Goal: Task Accomplishment & Management: Complete application form

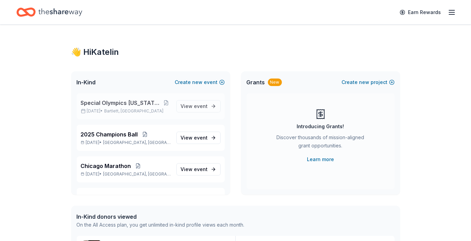
click at [141, 103] on span "Special Olympics [US_STATE] Holiday Party" at bounding box center [121, 103] width 81 height 8
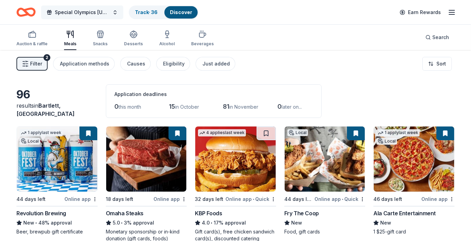
click at [115, 10] on button "Special Olympics Illinois Holiday Party" at bounding box center [82, 12] width 82 height 14
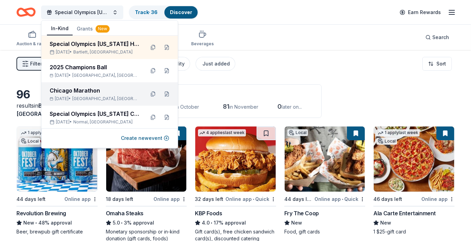
click at [84, 90] on div "Chicago Marathon" at bounding box center [95, 90] width 90 height 8
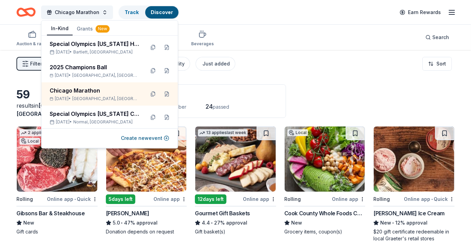
click at [201, 110] on div "2 this month 1 in October 24 passed" at bounding box center [195, 106] width 163 height 11
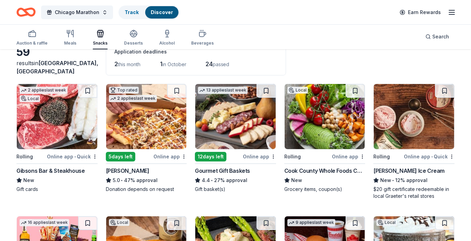
scroll to position [44, 0]
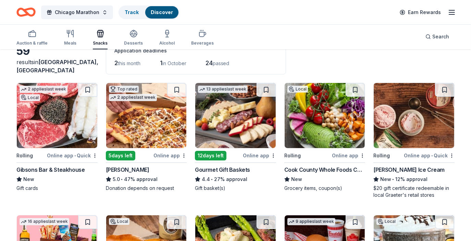
click at [344, 133] on img at bounding box center [325, 115] width 81 height 65
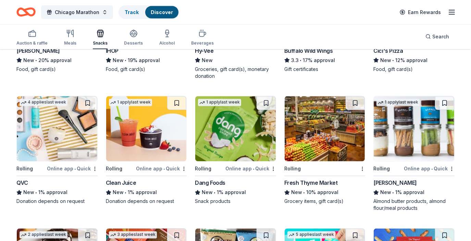
scroll to position [1083, 0]
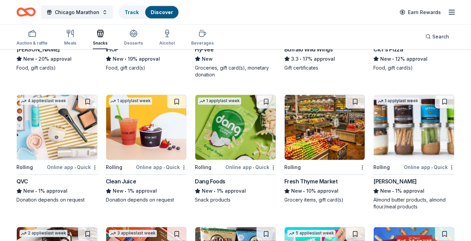
click at [338, 140] on img at bounding box center [325, 127] width 81 height 65
click at [184, 147] on img at bounding box center [146, 127] width 81 height 65
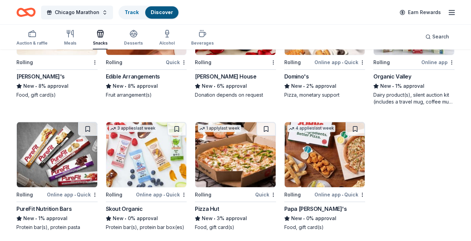
scroll to position [1454, 0]
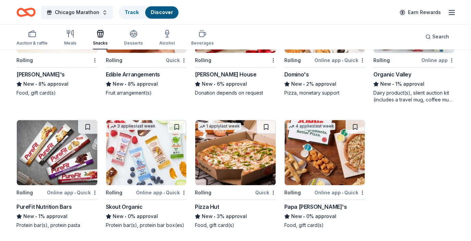
click at [64, 160] on img at bounding box center [57, 152] width 81 height 65
click at [140, 165] on img at bounding box center [146, 152] width 81 height 65
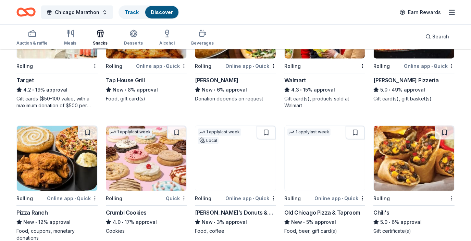
scroll to position [655, 0]
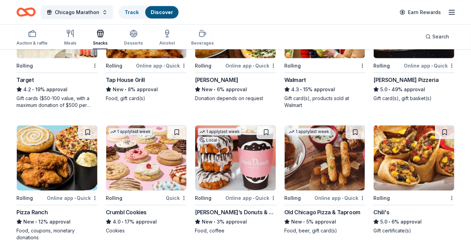
click at [259, 153] on img at bounding box center [235, 157] width 81 height 65
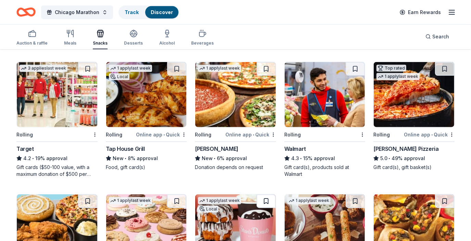
scroll to position [584, 0]
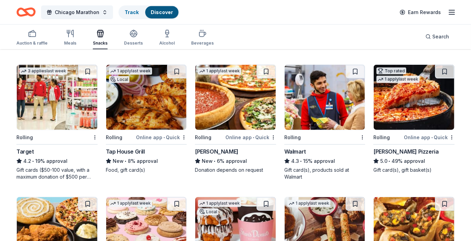
click at [327, 92] on img at bounding box center [325, 97] width 81 height 65
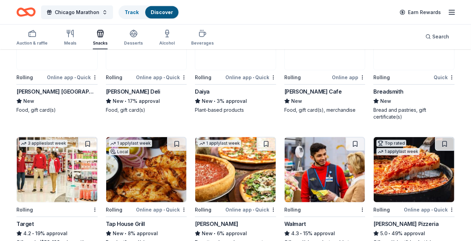
scroll to position [512, 0]
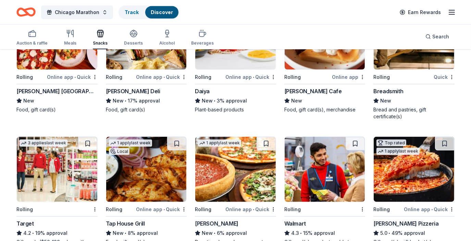
click at [25, 179] on img at bounding box center [57, 169] width 81 height 65
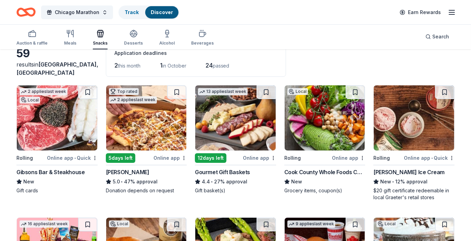
scroll to position [5, 0]
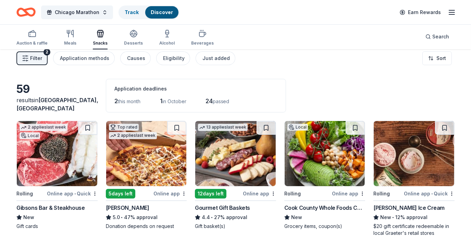
click at [201, 106] on div "Application deadlines 2 this month 1 in October 24 passed" at bounding box center [196, 96] width 180 height 34
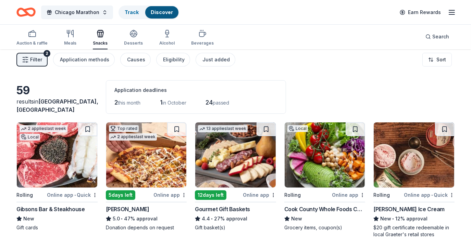
scroll to position [0, 0]
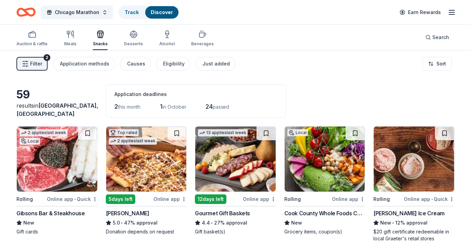
click at [348, 95] on div "59 results in Chicago, IL Application deadlines 2 this month 1 in October 24 pa…" at bounding box center [235, 101] width 438 height 34
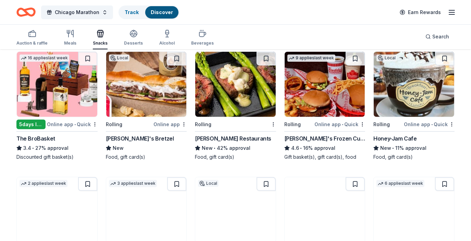
scroll to position [396, 0]
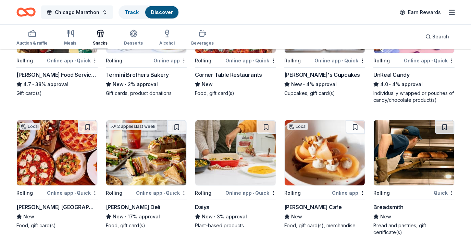
click at [102, 12] on button "Chicago Marathon" at bounding box center [77, 12] width 72 height 14
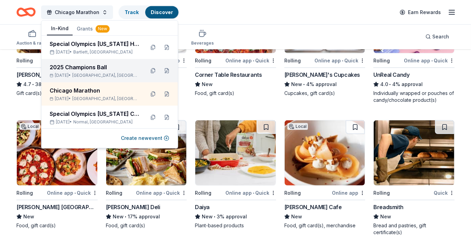
click at [86, 70] on div "2025 Champions Ball" at bounding box center [95, 67] width 90 height 8
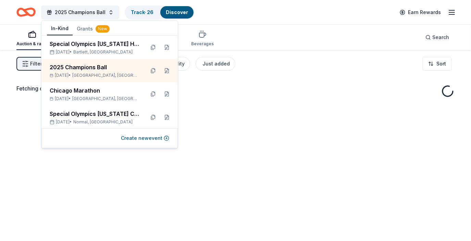
click at [263, 14] on div "2025 Champions Ball Track · 26 Discover Earn Rewards" at bounding box center [235, 12] width 438 height 16
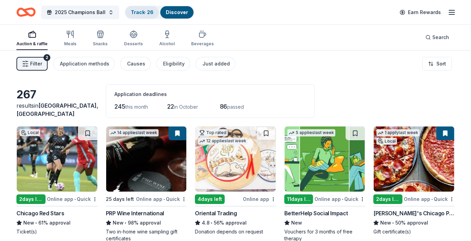
click at [150, 12] on link "Track · 26" at bounding box center [142, 12] width 23 height 6
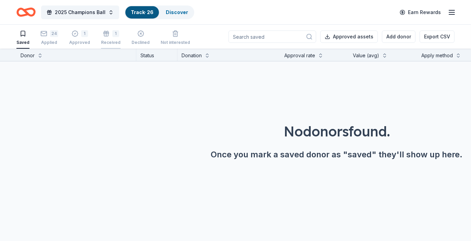
click at [104, 38] on div "1 Received" at bounding box center [111, 37] width 20 height 15
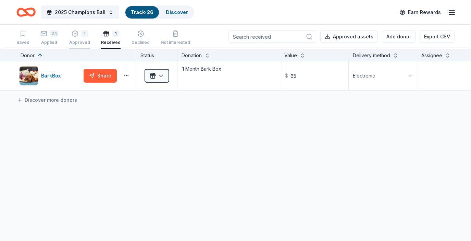
click at [81, 38] on div "1 Approved" at bounding box center [79, 37] width 21 height 15
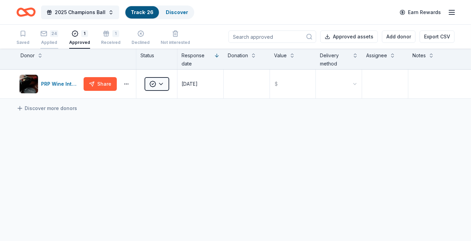
click at [48, 38] on div "24 Applied" at bounding box center [49, 37] width 18 height 15
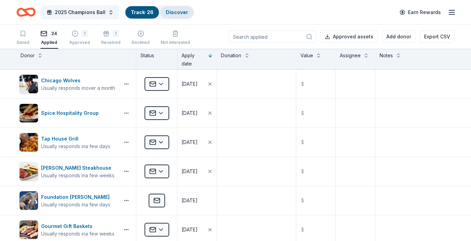
click at [177, 14] on link "Discover" at bounding box center [177, 12] width 22 height 6
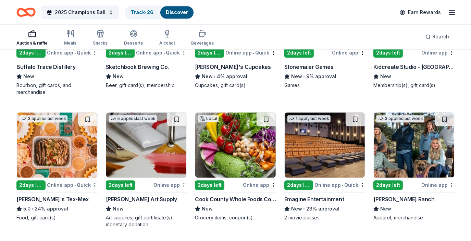
scroll to position [1598, 0]
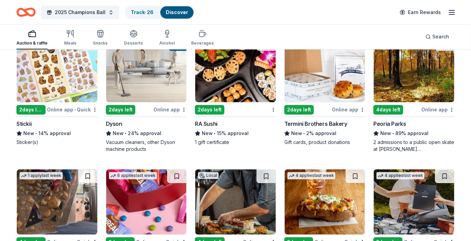
scroll to position [1921, 0]
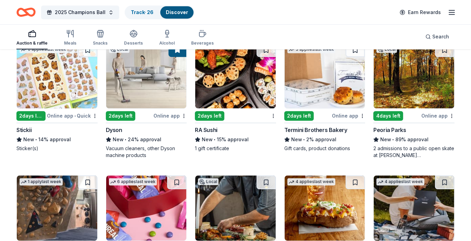
click at [236, 90] on img at bounding box center [235, 75] width 81 height 65
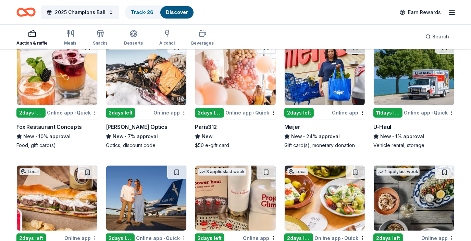
scroll to position [2453, 0]
click at [103, 17] on button "2025 Champions Ball" at bounding box center [80, 12] width 78 height 14
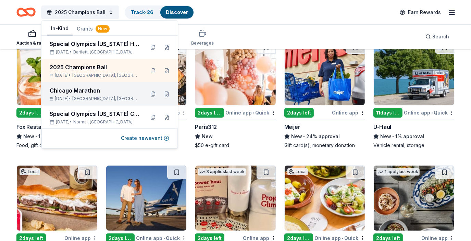
click at [78, 89] on div "Chicago Marathon" at bounding box center [95, 90] width 90 height 8
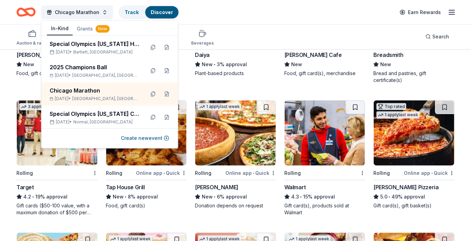
scroll to position [603, 0]
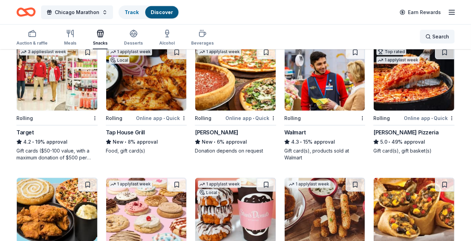
click at [435, 39] on span "Search" at bounding box center [440, 37] width 17 height 8
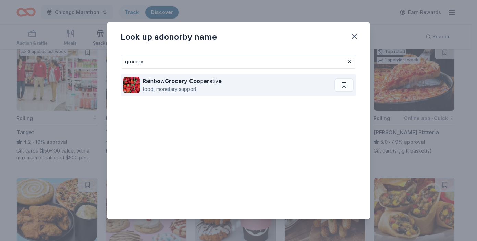
type input "grocery"
click at [170, 83] on strong "Grocery" at bounding box center [176, 80] width 23 height 7
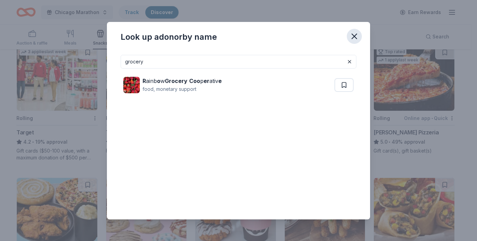
click at [354, 38] on icon "button" at bounding box center [354, 37] width 10 height 10
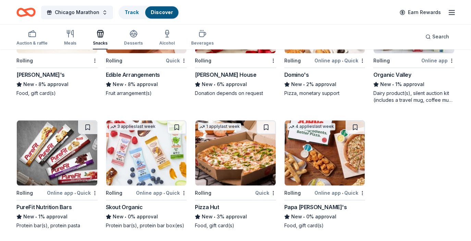
scroll to position [1454, 0]
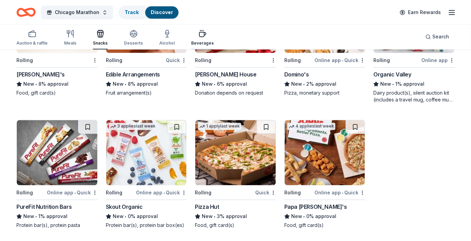
click at [200, 38] on div "Beverages" at bounding box center [202, 37] width 23 height 16
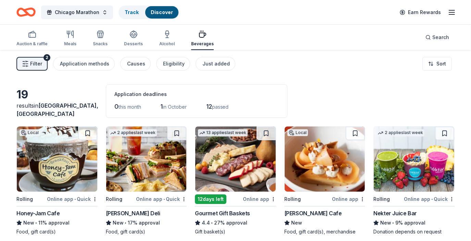
click at [400, 165] on img at bounding box center [414, 158] width 81 height 65
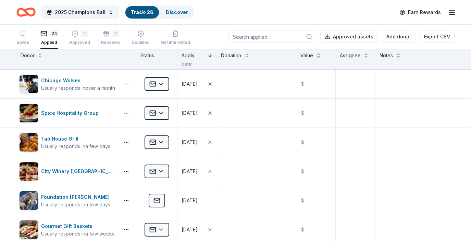
click at [92, 1] on div "2025 Champions Ball Track · 26 Discover Earn Rewards" at bounding box center [235, 12] width 471 height 24
click at [220, 21] on div "2025 Champions Ball Track · 26 Discover Earn Rewards" at bounding box center [235, 12] width 471 height 24
click at [114, 9] on button "2025 Champions Ball" at bounding box center [80, 12] width 78 height 14
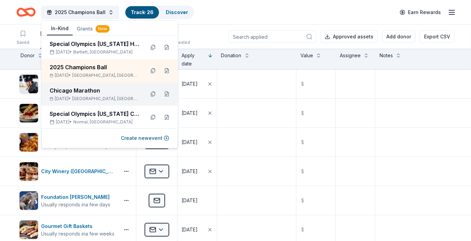
click at [81, 94] on div "Chicago Marathon" at bounding box center [95, 90] width 90 height 8
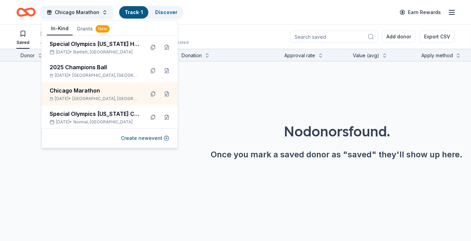
click at [278, 129] on div "No donors found." at bounding box center [337, 131] width 438 height 19
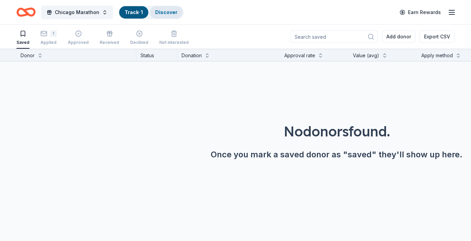
click at [166, 12] on link "Discover" at bounding box center [166, 12] width 22 height 6
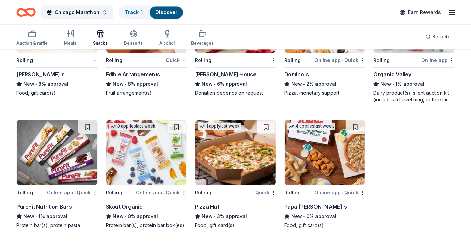
scroll to position [1454, 0]
click at [256, 140] on img at bounding box center [235, 152] width 81 height 65
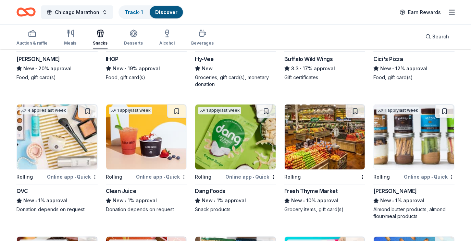
scroll to position [1073, 0]
click at [150, 146] on img at bounding box center [146, 136] width 81 height 65
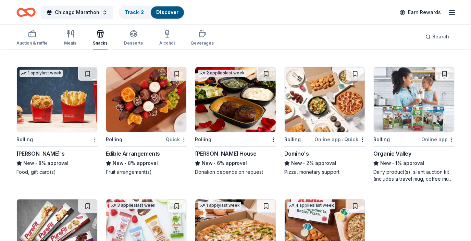
scroll to position [1375, 0]
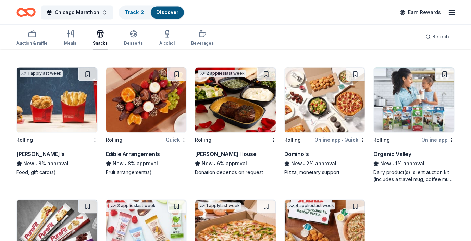
click at [132, 90] on img at bounding box center [146, 99] width 81 height 65
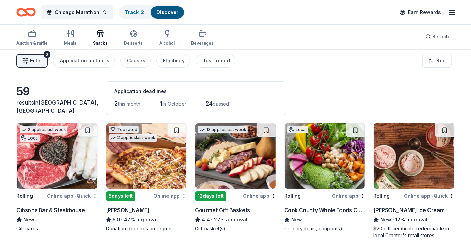
scroll to position [3, 0]
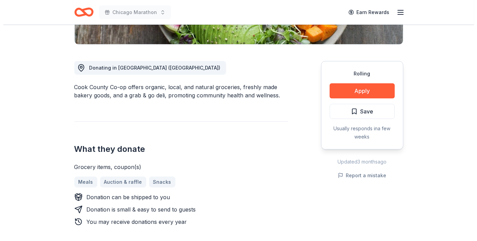
scroll to position [166, 0]
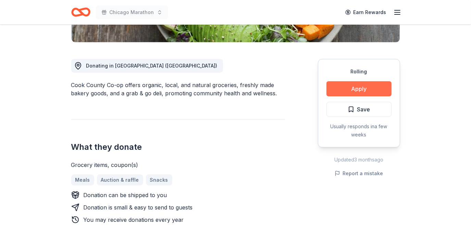
click at [343, 86] on button "Apply" at bounding box center [358, 88] width 65 height 15
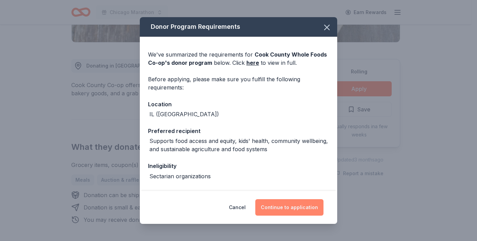
click at [279, 205] on button "Continue to application" at bounding box center [289, 207] width 68 height 16
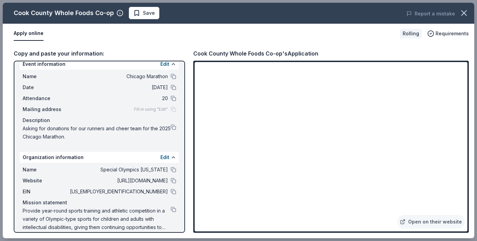
scroll to position [15, 0]
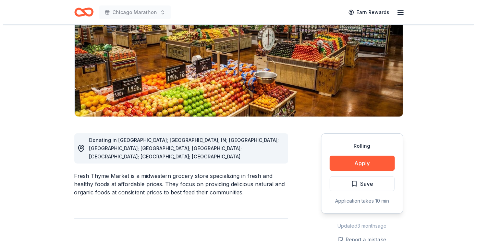
scroll to position [92, 0]
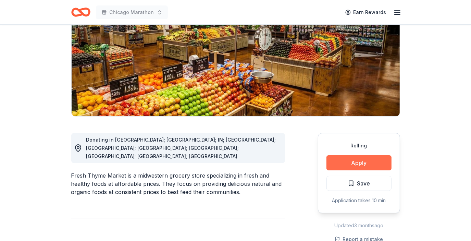
click at [365, 165] on button "Apply" at bounding box center [358, 162] width 65 height 15
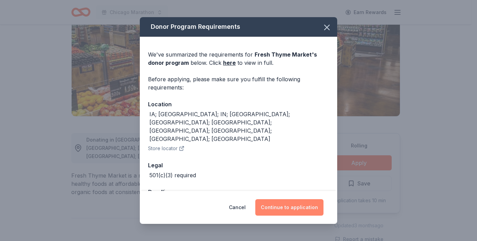
click at [274, 208] on button "Continue to application" at bounding box center [289, 207] width 68 height 16
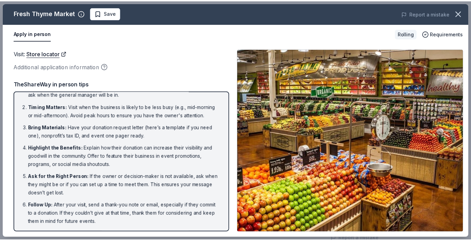
scroll to position [22, 0]
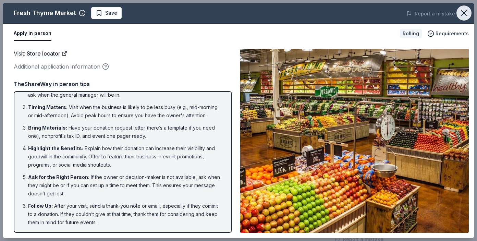
click at [467, 13] on icon "button" at bounding box center [464, 13] width 10 height 10
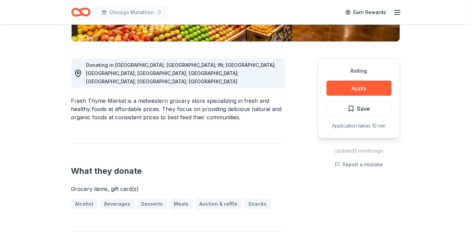
scroll to position [167, 0]
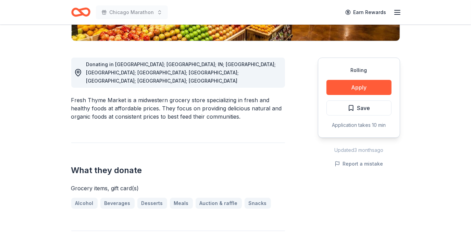
click at [236, 163] on div "What they donate Grocery items, gift card(s) Alcohol Beverages Desserts Meals A…" at bounding box center [178, 176] width 214 height 66
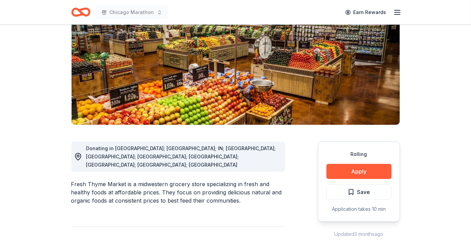
scroll to position [82, 0]
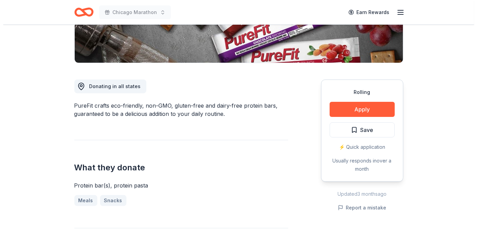
scroll to position [146, 0]
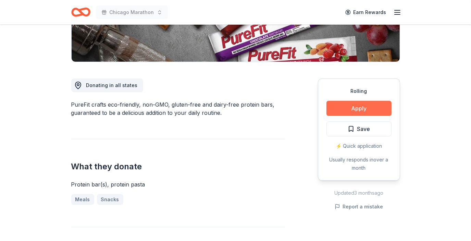
click at [356, 106] on button "Apply" at bounding box center [358, 108] width 65 height 15
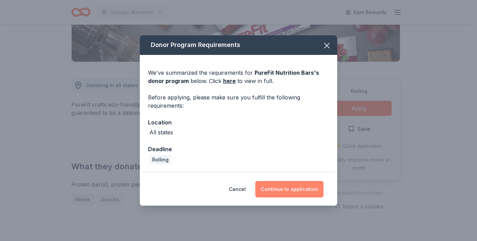
click at [282, 194] on button "Continue to application" at bounding box center [289, 189] width 68 height 16
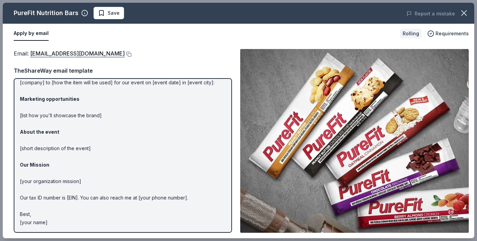
scroll to position [38, 0]
click at [52, 53] on link "info@purefit.com" at bounding box center [77, 53] width 95 height 9
click at [207, 141] on p "Hi [name/there], I am [your name] from [your org]. We are seeking [requested it…" at bounding box center [123, 140] width 206 height 173
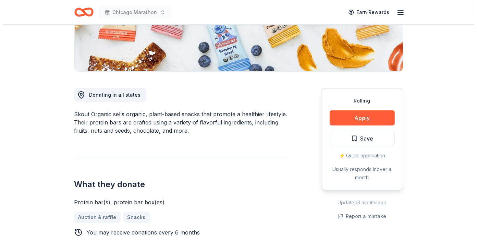
scroll to position [135, 0]
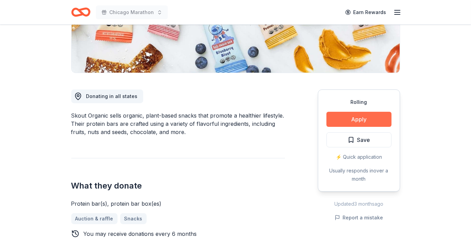
click at [334, 116] on button "Apply" at bounding box center [358, 119] width 65 height 15
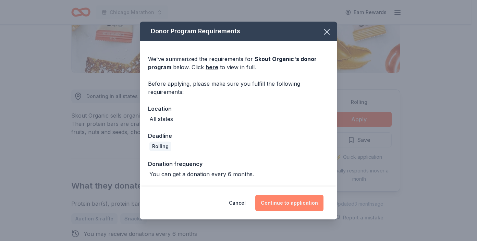
click at [285, 205] on button "Continue to application" at bounding box center [289, 203] width 68 height 16
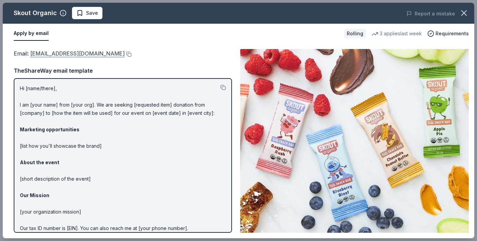
click at [51, 52] on link "social@skoutorganic.com" at bounding box center [77, 53] width 95 height 9
click at [212, 66] on div "TheShareWay email template" at bounding box center [123, 70] width 218 height 9
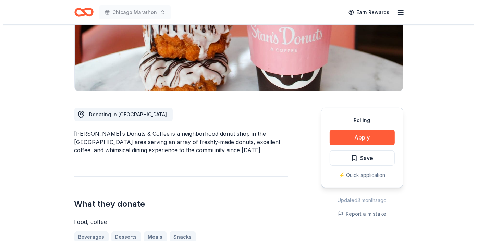
scroll to position [119, 0]
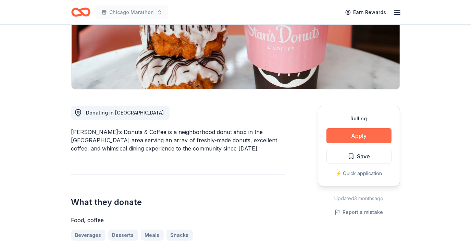
click at [370, 137] on button "Apply" at bounding box center [358, 135] width 65 height 15
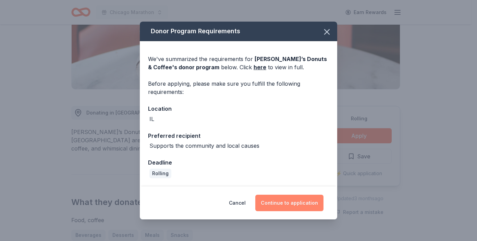
click at [282, 202] on button "Continue to application" at bounding box center [289, 203] width 68 height 16
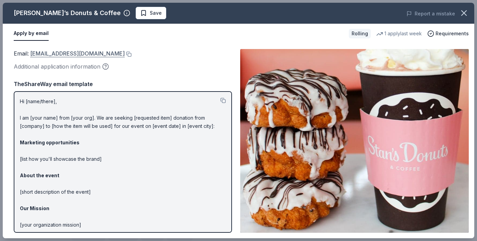
click at [54, 51] on link "[EMAIL_ADDRESS][DOMAIN_NAME]" at bounding box center [77, 53] width 95 height 9
click at [213, 63] on div "Additional application information" at bounding box center [123, 66] width 218 height 9
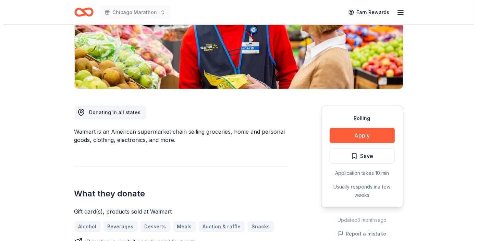
scroll to position [174, 0]
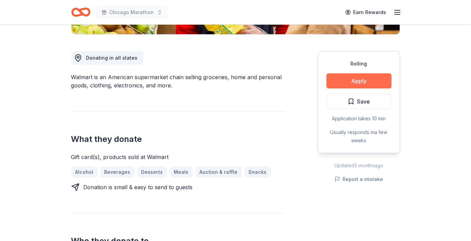
click at [350, 76] on button "Apply" at bounding box center [358, 80] width 65 height 15
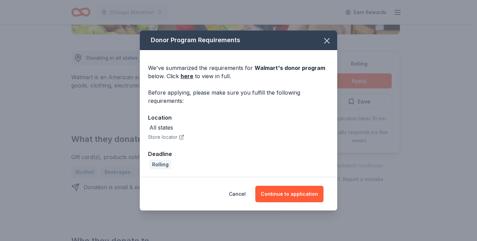
click at [275, 185] on div "Cancel Continue to application" at bounding box center [238, 193] width 197 height 33
click at [280, 195] on button "Continue to application" at bounding box center [289, 194] width 68 height 16
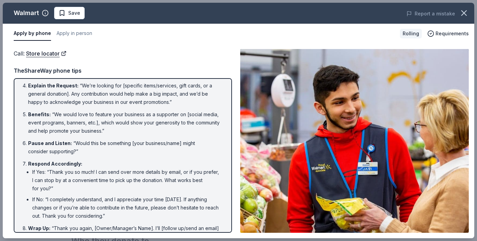
scroll to position [0, 0]
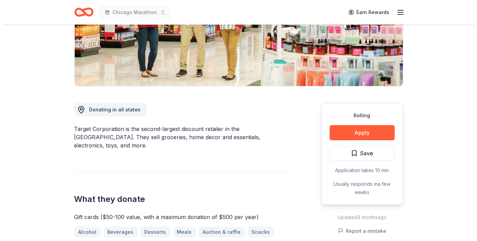
scroll to position [129, 0]
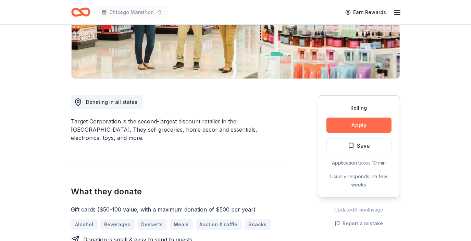
click at [335, 127] on button "Apply" at bounding box center [358, 125] width 65 height 15
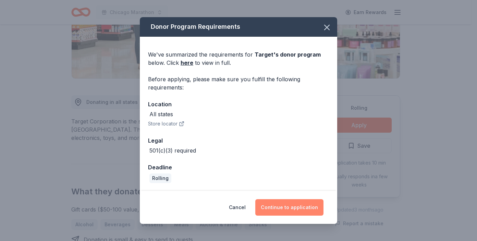
click at [285, 209] on button "Continue to application" at bounding box center [289, 207] width 68 height 16
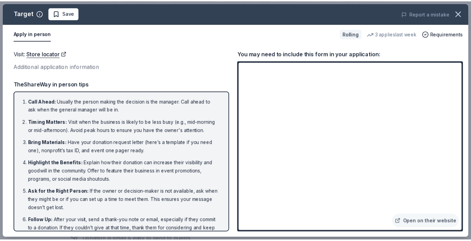
scroll to position [22, 0]
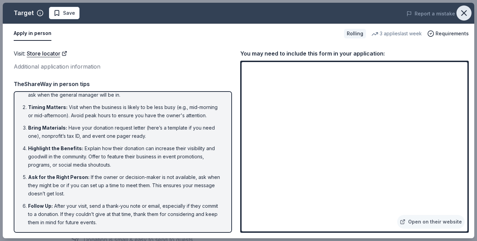
click at [462, 12] on icon "button" at bounding box center [464, 13] width 10 height 10
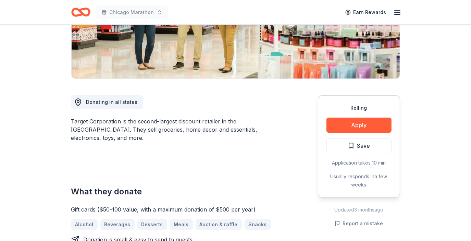
scroll to position [0, 0]
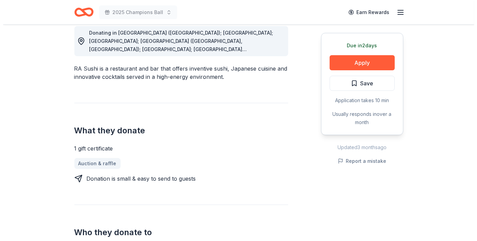
scroll to position [201, 0]
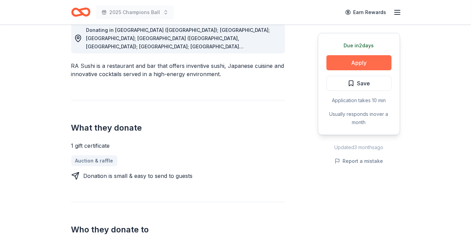
click at [348, 68] on button "Apply" at bounding box center [358, 62] width 65 height 15
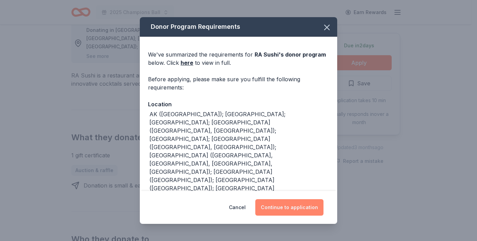
click at [280, 215] on button "Continue to application" at bounding box center [289, 207] width 68 height 16
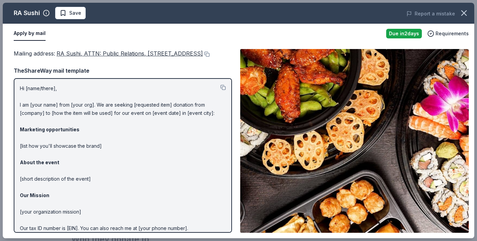
drag, startPoint x: 280, startPoint y: 215, endPoint x: 132, endPoint y: 111, distance: 181.0
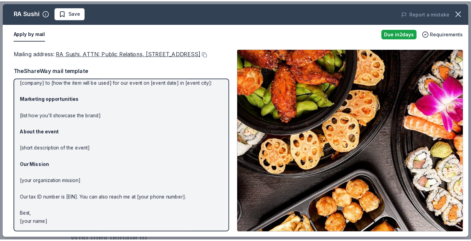
scroll to position [0, 0]
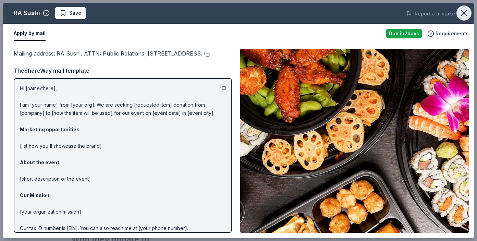
click at [466, 17] on icon "button" at bounding box center [464, 13] width 10 height 10
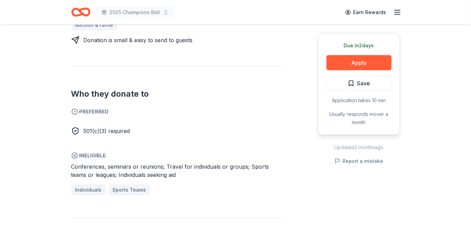
click at [268, 123] on div "501(c)(3) required" at bounding box center [178, 128] width 214 height 14
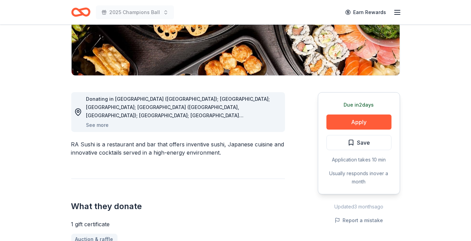
scroll to position [135, 0]
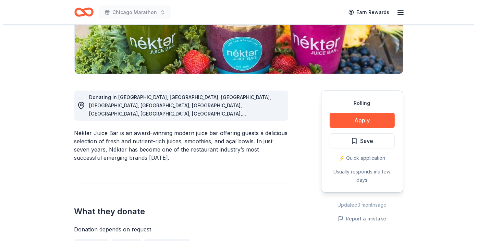
scroll to position [136, 0]
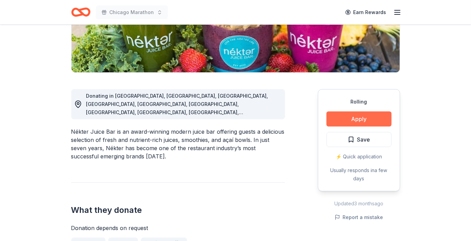
click at [372, 114] on button "Apply" at bounding box center [358, 118] width 65 height 15
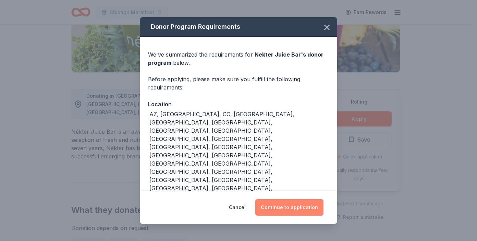
click at [271, 199] on button "Continue to application" at bounding box center [289, 207] width 68 height 16
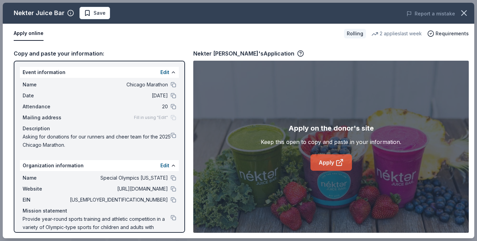
click at [322, 166] on link "Apply" at bounding box center [330, 162] width 41 height 16
click at [94, 11] on span "Save" at bounding box center [100, 13] width 12 height 8
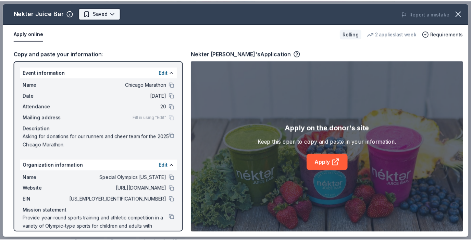
scroll to position [0, 0]
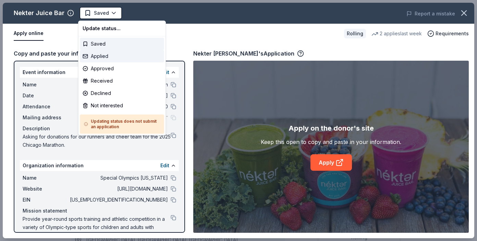
click at [105, 58] on div "Applied" at bounding box center [122, 56] width 84 height 12
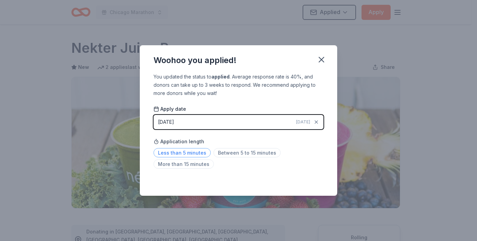
click at [180, 151] on span "Less than 5 minutes" at bounding box center [181, 152] width 57 height 9
click at [322, 59] on icon "button" at bounding box center [321, 59] width 5 height 5
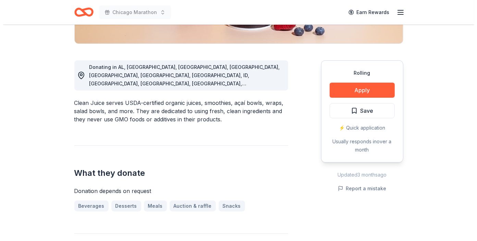
scroll to position [171, 0]
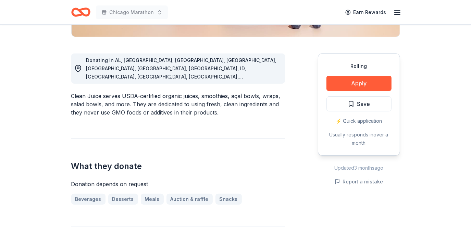
click at [360, 72] on div "Rolling Apply Save ⚡️ Quick application Usually responds in over a month" at bounding box center [359, 104] width 82 height 102
click at [362, 87] on button "Apply" at bounding box center [358, 83] width 65 height 15
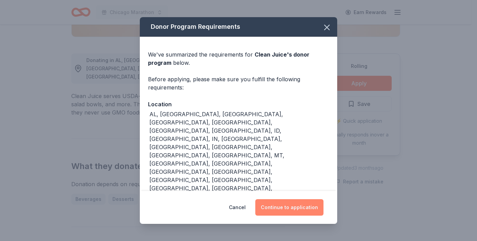
click at [263, 199] on button "Continue to application" at bounding box center [289, 207] width 68 height 16
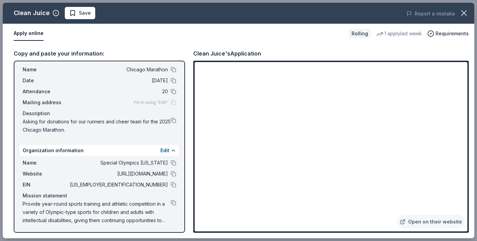
scroll to position [0, 0]
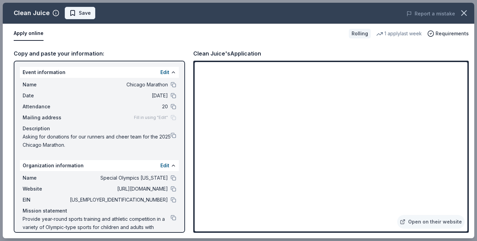
click at [79, 12] on span "Save" at bounding box center [85, 13] width 12 height 8
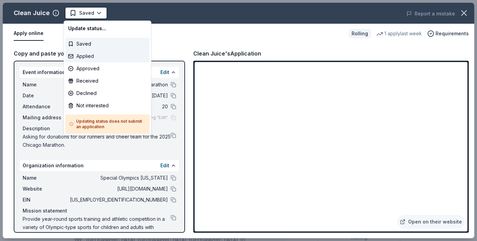
click at [93, 55] on div "Applied" at bounding box center [107, 56] width 84 height 12
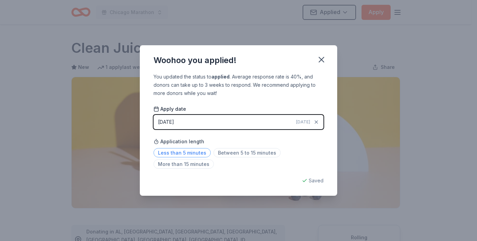
click at [192, 149] on span "Less than 5 minutes" at bounding box center [181, 152] width 57 height 9
click at [191, 153] on span "Less than 5 minutes" at bounding box center [181, 152] width 57 height 9
click at [324, 60] on icon "button" at bounding box center [322, 60] width 10 height 10
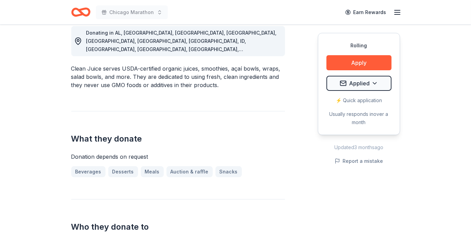
scroll to position [199, 0]
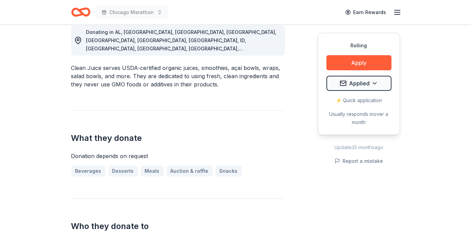
click at [254, 133] on h2 "What they donate" at bounding box center [178, 138] width 214 height 11
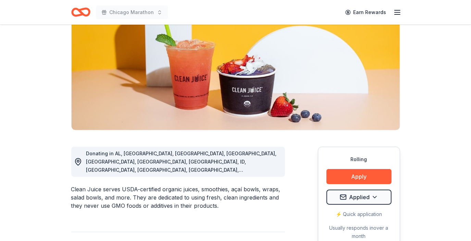
scroll to position [0, 0]
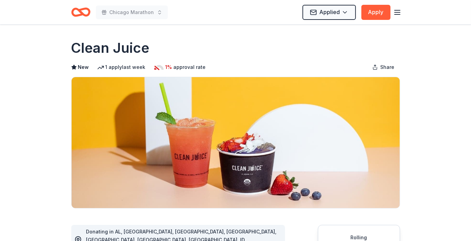
click at [393, 13] on div "Applied Apply" at bounding box center [352, 12] width 99 height 16
click at [397, 11] on icon "button" at bounding box center [397, 12] width 8 height 8
click at [399, 16] on icon "button" at bounding box center [397, 12] width 8 height 8
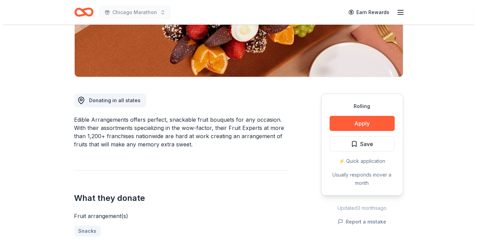
scroll to position [134, 0]
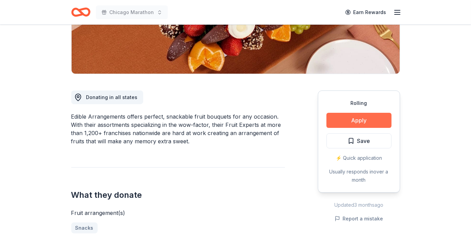
click at [349, 121] on button "Apply" at bounding box center [358, 120] width 65 height 15
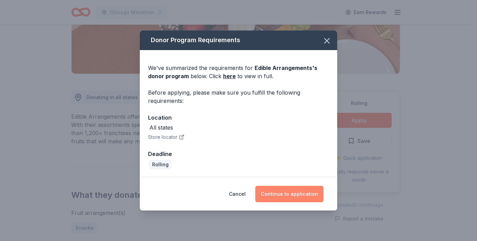
click at [284, 191] on button "Continue to application" at bounding box center [289, 194] width 68 height 16
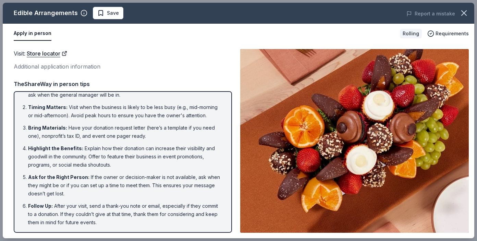
scroll to position [0, 0]
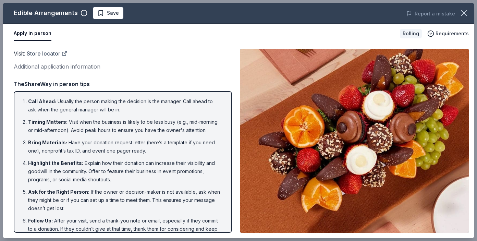
click at [45, 54] on link "Store locator" at bounding box center [47, 53] width 40 height 9
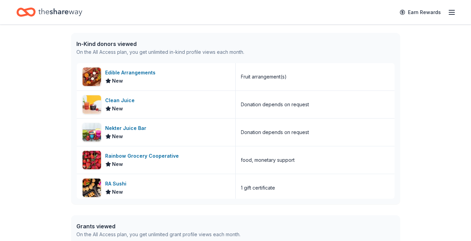
scroll to position [174, 0]
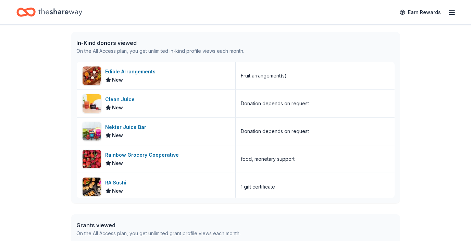
click at [40, 84] on div "👋 Hi Katelin In-Kind Create new event Special Olympics Illinois Holiday Party D…" at bounding box center [235, 90] width 471 height 478
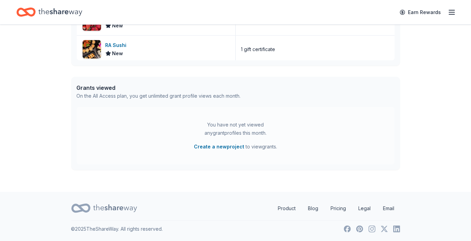
scroll to position [0, 0]
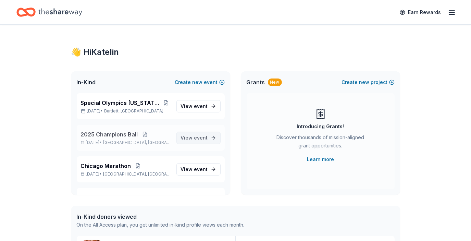
click at [194, 137] on span "event" at bounding box center [201, 138] width 14 height 6
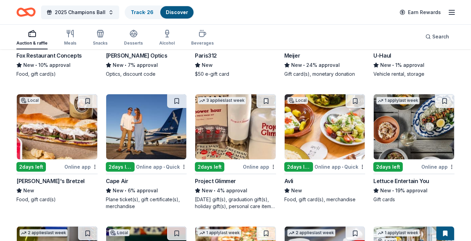
scroll to position [2530, 0]
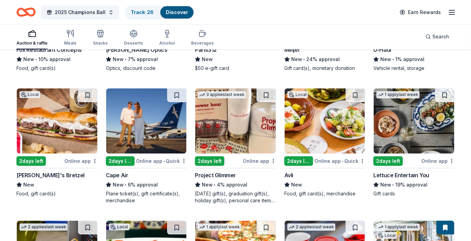
click at [333, 123] on img at bounding box center [325, 120] width 81 height 65
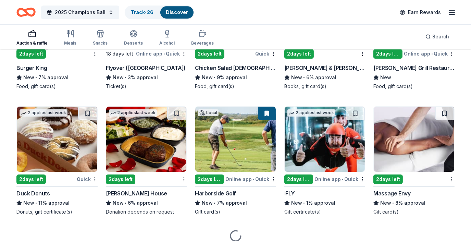
scroll to position [4331, 0]
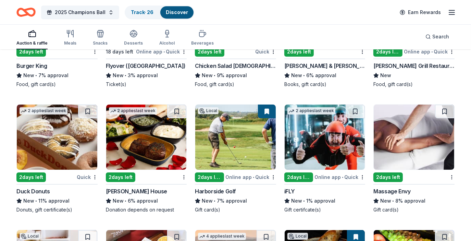
click at [406, 139] on img at bounding box center [414, 136] width 81 height 65
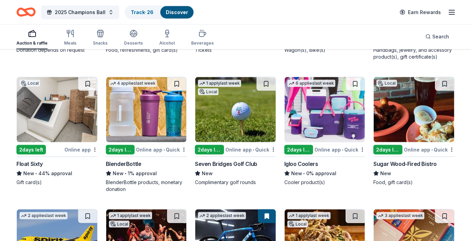
scroll to position [5521, 0]
click at [232, 98] on img at bounding box center [235, 109] width 81 height 65
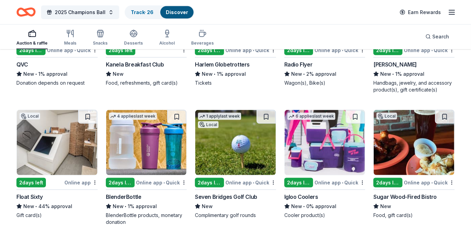
scroll to position [5455, 0]
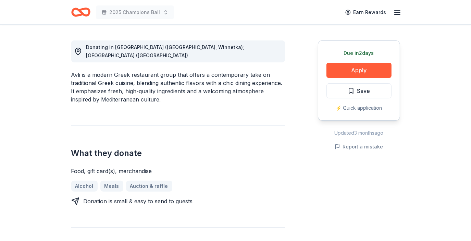
scroll to position [196, 0]
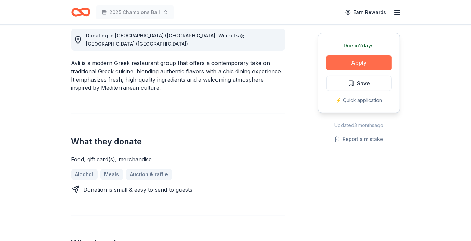
click at [355, 60] on button "Apply" at bounding box center [358, 62] width 65 height 15
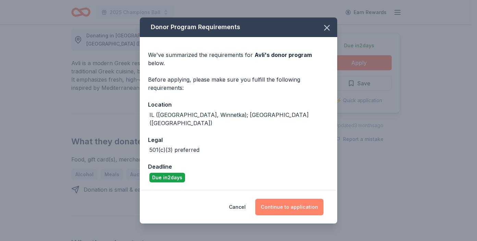
click at [286, 199] on button "Continue to application" at bounding box center [289, 207] width 68 height 16
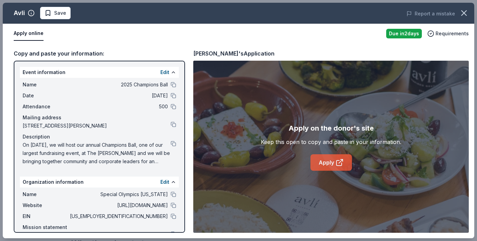
click at [321, 160] on link "Apply" at bounding box center [330, 162] width 41 height 16
click at [465, 16] on icon "button" at bounding box center [464, 13] width 10 height 10
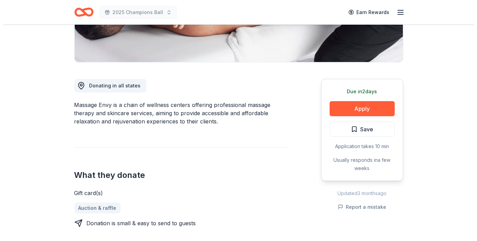
scroll to position [147, 0]
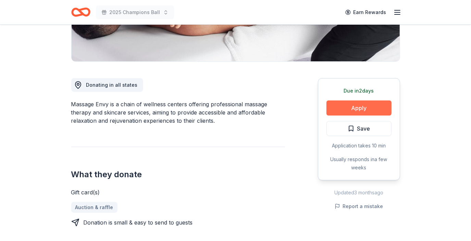
click at [358, 113] on button "Apply" at bounding box center [358, 107] width 65 height 15
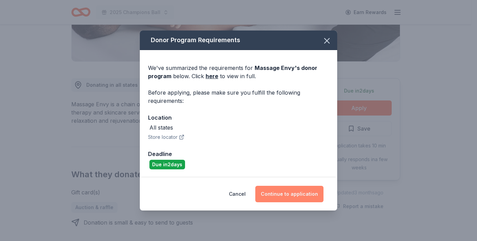
click at [276, 190] on button "Continue to application" at bounding box center [289, 194] width 68 height 16
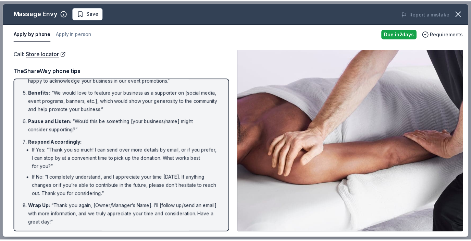
scroll to position [0, 0]
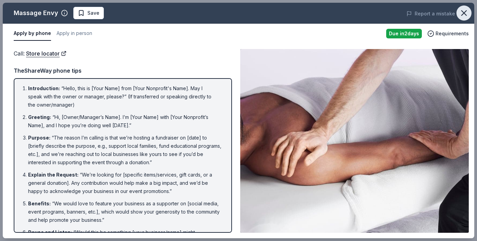
click at [462, 12] on icon "button" at bounding box center [464, 13] width 10 height 10
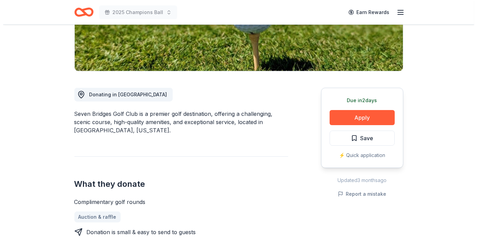
scroll to position [138, 0]
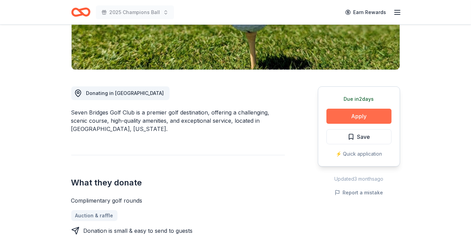
click at [372, 115] on button "Apply" at bounding box center [358, 116] width 65 height 15
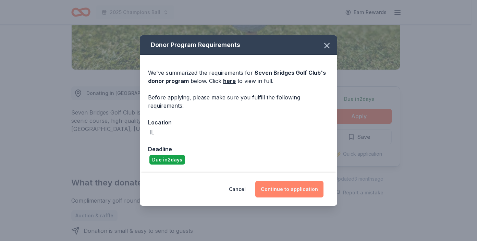
click at [278, 189] on button "Continue to application" at bounding box center [289, 189] width 68 height 16
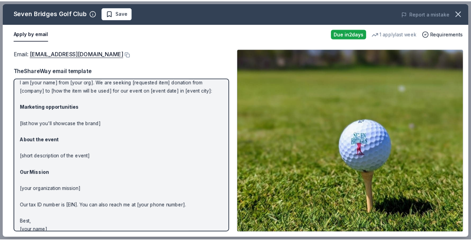
scroll to position [38, 0]
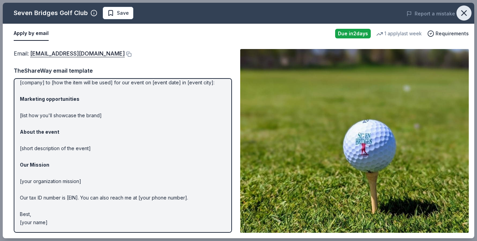
click at [463, 11] on icon "button" at bounding box center [464, 13] width 10 height 10
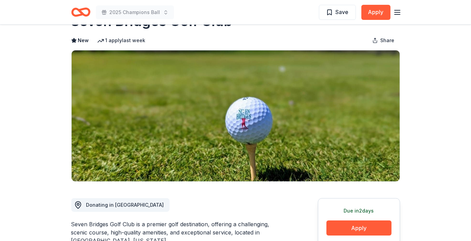
scroll to position [0, 0]
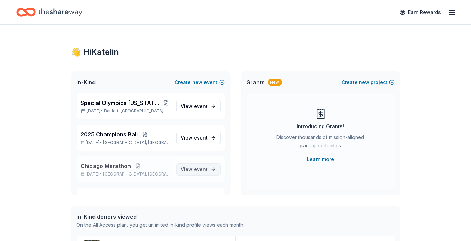
click at [187, 172] on span "View event" at bounding box center [194, 169] width 27 height 8
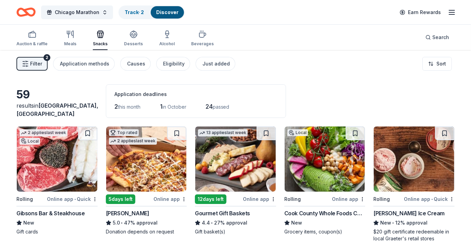
click at [65, 85] on div "59 results in [GEOGRAPHIC_DATA], [GEOGRAPHIC_DATA] Application deadlines 2 this…" at bounding box center [235, 101] width 438 height 34
click at [60, 86] on div "59 results in [GEOGRAPHIC_DATA], [GEOGRAPHIC_DATA] Application deadlines 2 this…" at bounding box center [235, 101] width 438 height 34
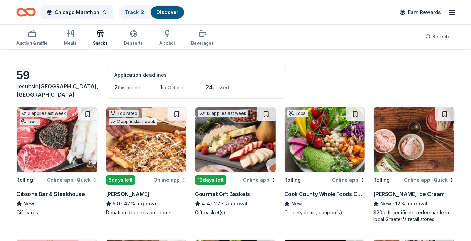
scroll to position [21, 0]
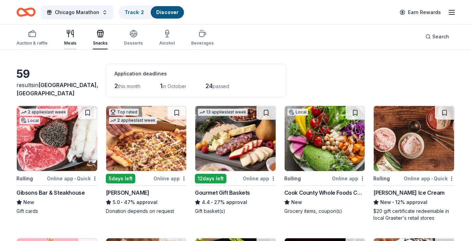
click at [65, 32] on div "button" at bounding box center [70, 33] width 12 height 8
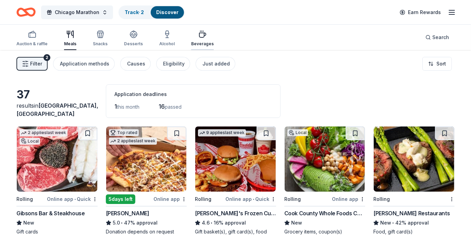
click at [204, 38] on div "button" at bounding box center [202, 34] width 23 height 8
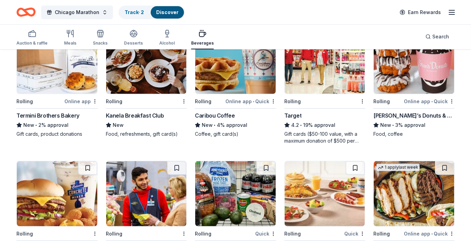
scroll to position [223, 0]
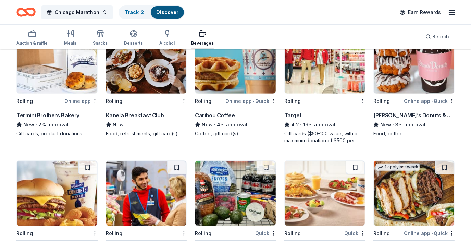
click at [240, 76] on img at bounding box center [235, 60] width 81 height 65
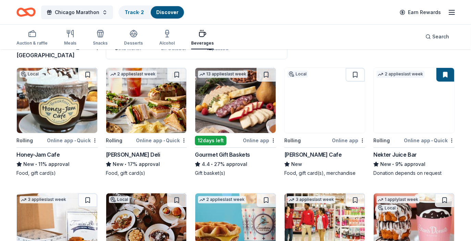
scroll to position [45, 0]
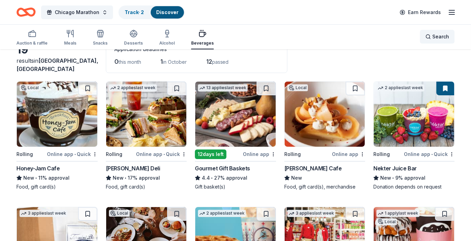
click at [440, 38] on span "Search" at bounding box center [440, 37] width 17 height 8
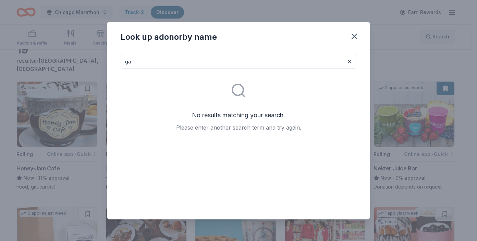
type input "g"
type input "s"
type input "e"
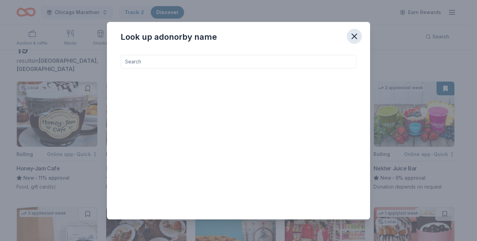
click at [350, 35] on icon "button" at bounding box center [354, 37] width 10 height 10
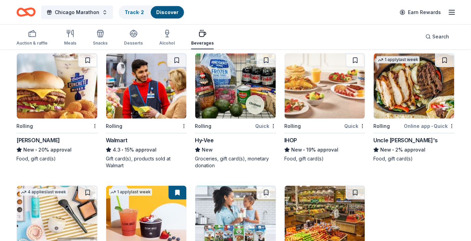
scroll to position [404, 0]
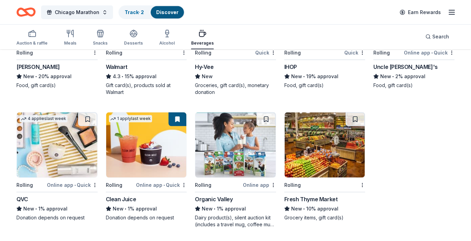
click at [317, 156] on img at bounding box center [325, 144] width 81 height 65
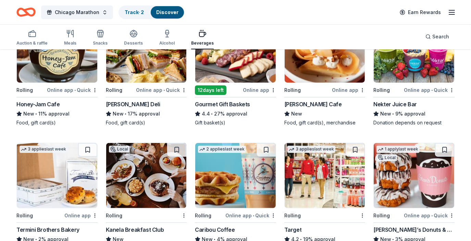
scroll to position [0, 0]
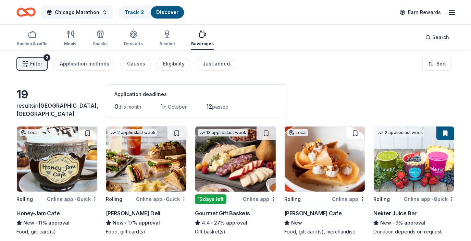
click at [110, 10] on button "Chicago Marathon" at bounding box center [77, 12] width 72 height 14
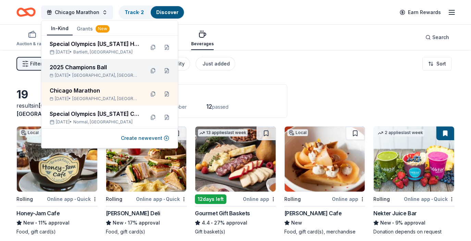
click at [78, 71] on div "2025 Champions Ball" at bounding box center [95, 67] width 90 height 8
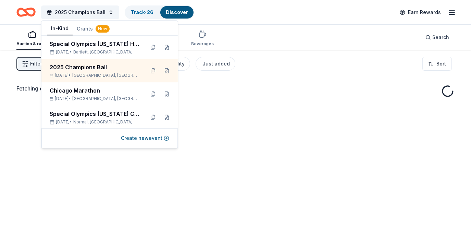
click at [5, 80] on div "Fetching donors, one moment..." at bounding box center [235, 170] width 471 height 241
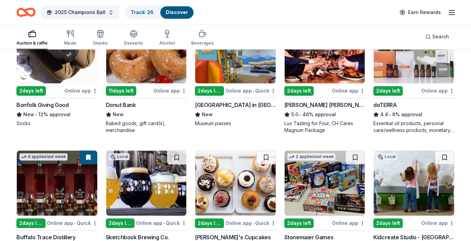
scroll to position [1425, 0]
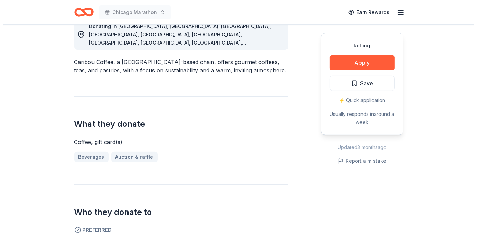
scroll to position [206, 0]
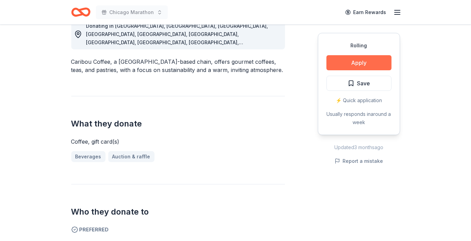
click at [348, 70] on button "Apply" at bounding box center [358, 62] width 65 height 15
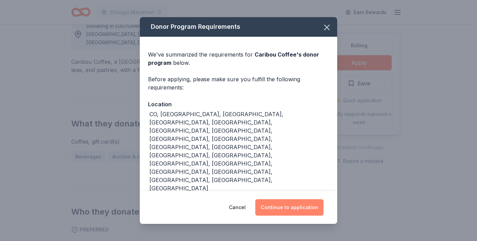
click at [269, 206] on button "Continue to application" at bounding box center [289, 207] width 68 height 16
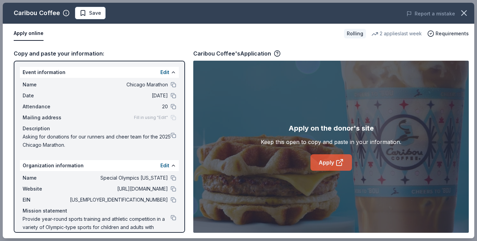
click at [332, 162] on link "Apply" at bounding box center [330, 162] width 41 height 16
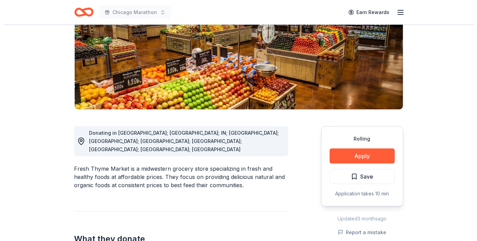
scroll to position [99, 0]
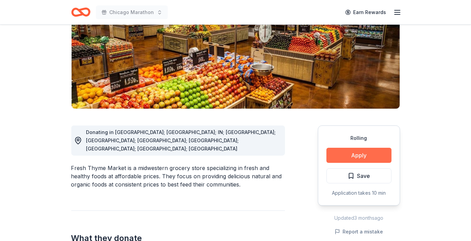
click at [346, 151] on button "Apply" at bounding box center [358, 155] width 65 height 15
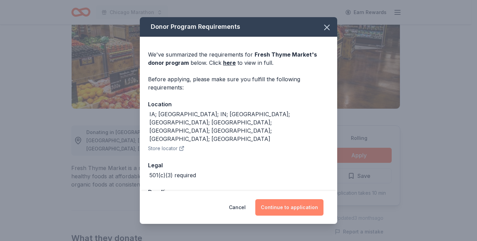
click at [264, 209] on button "Continue to application" at bounding box center [289, 207] width 68 height 16
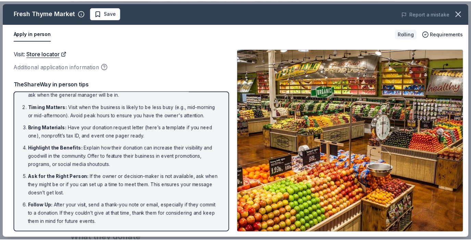
scroll to position [0, 0]
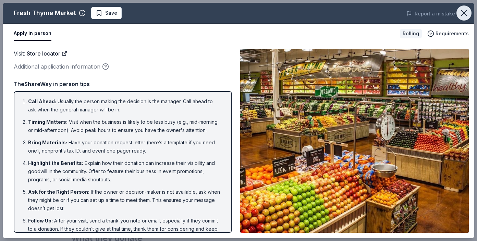
click at [467, 17] on icon "button" at bounding box center [464, 13] width 10 height 10
